Goal: Task Accomplishment & Management: Manage account settings

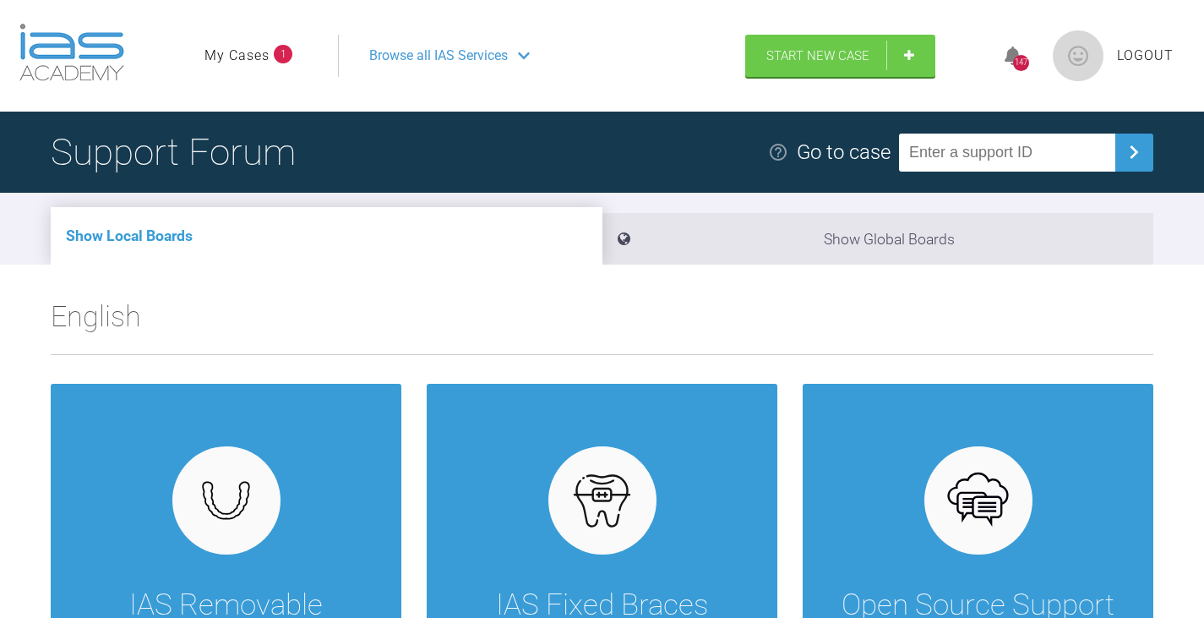
click at [240, 47] on link "My Cases" at bounding box center [237, 56] width 65 height 22
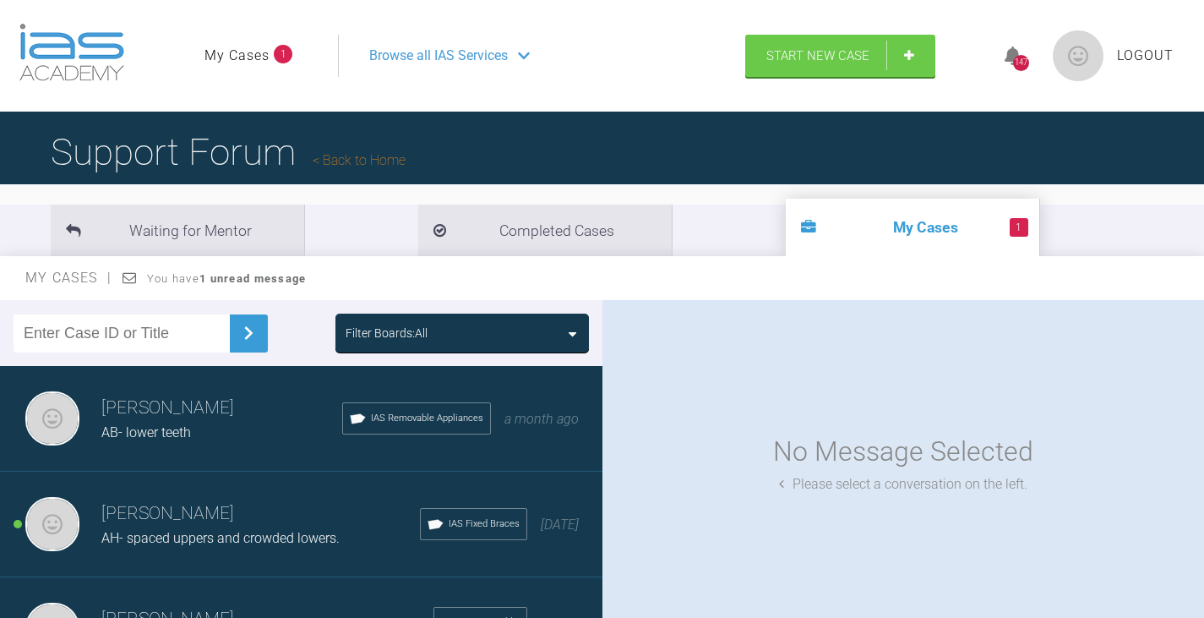
click at [180, 532] on span "AH- spaced uppers and crowded lowers." at bounding box center [220, 538] width 238 height 16
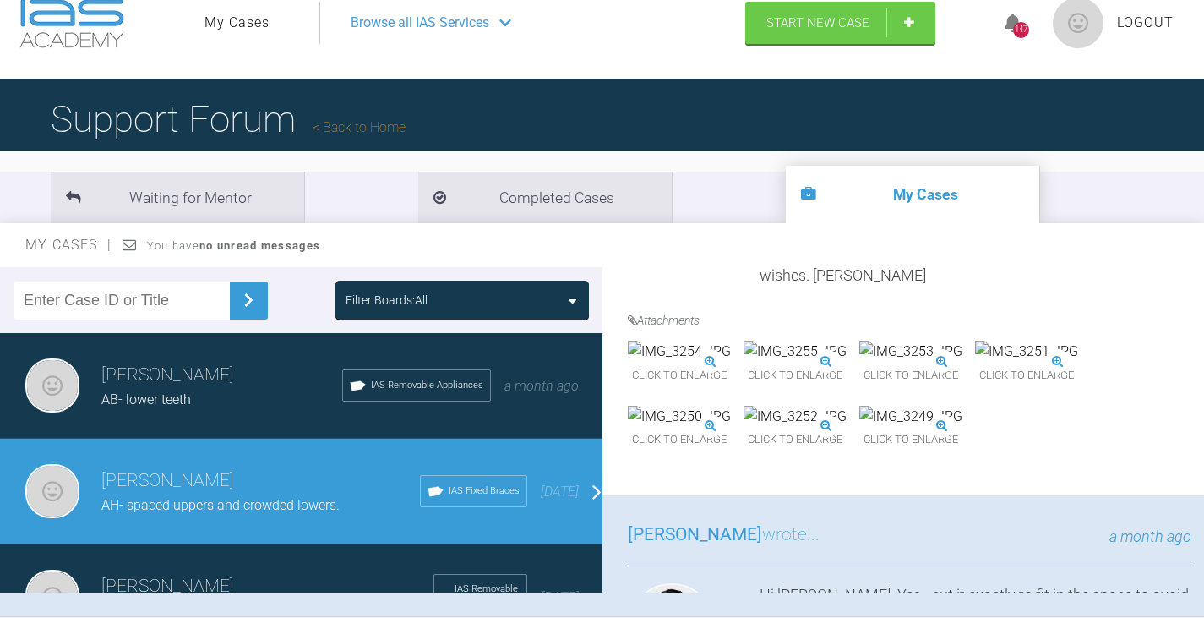
scroll to position [176, 0]
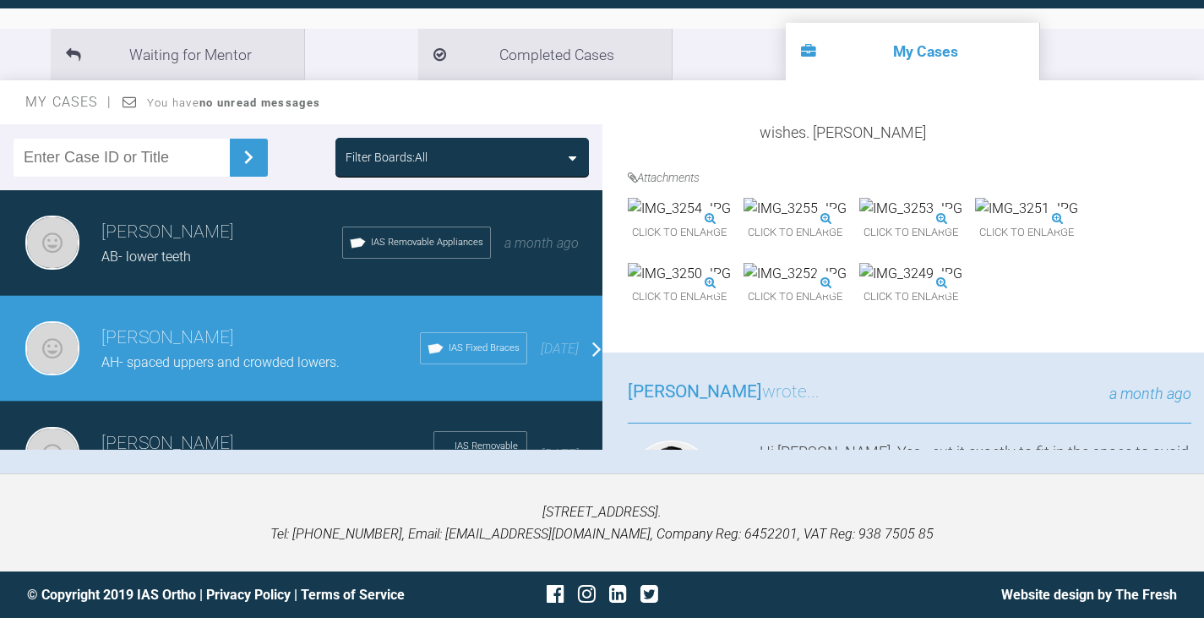
click at [702, 220] on img at bounding box center [679, 209] width 103 height 22
